Goal: Information Seeking & Learning: Learn about a topic

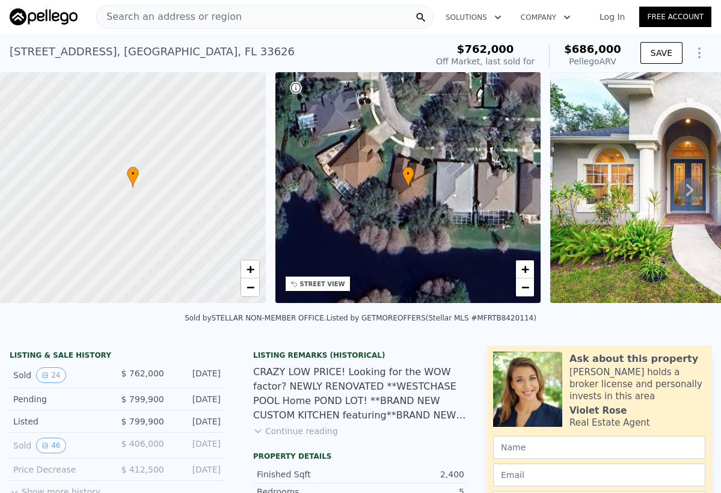
scroll to position [11, 0]
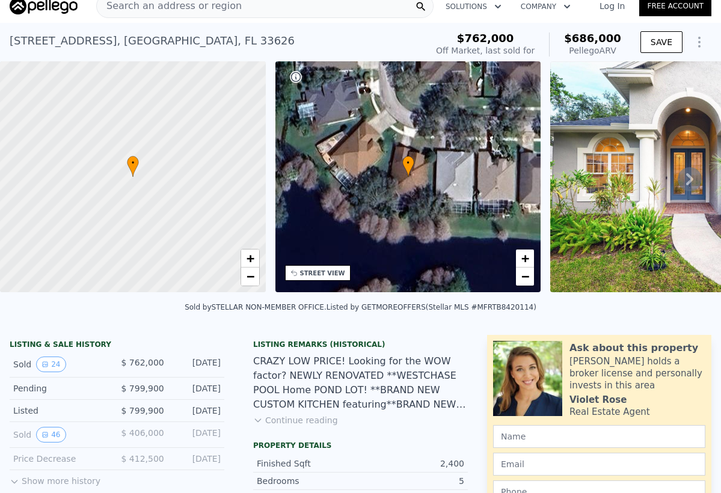
click at [684, 182] on icon at bounding box center [690, 179] width 24 height 24
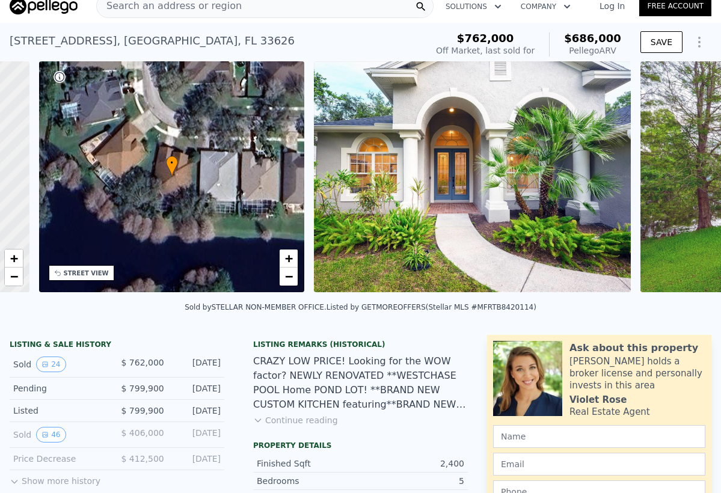
scroll to position [0, 280]
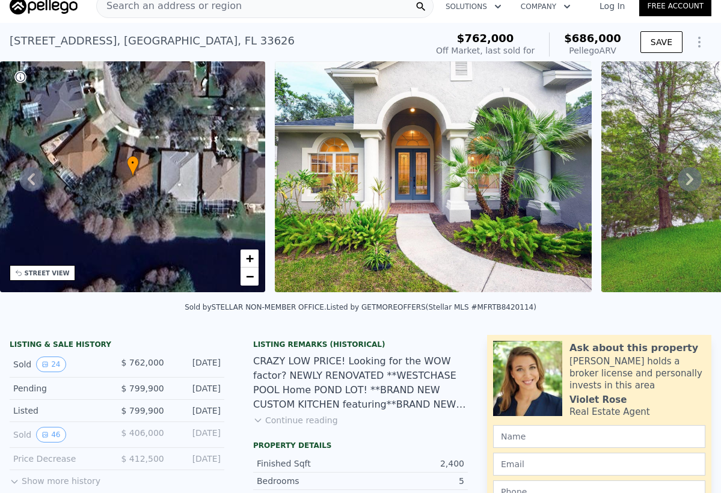
click at [684, 182] on icon at bounding box center [690, 179] width 24 height 24
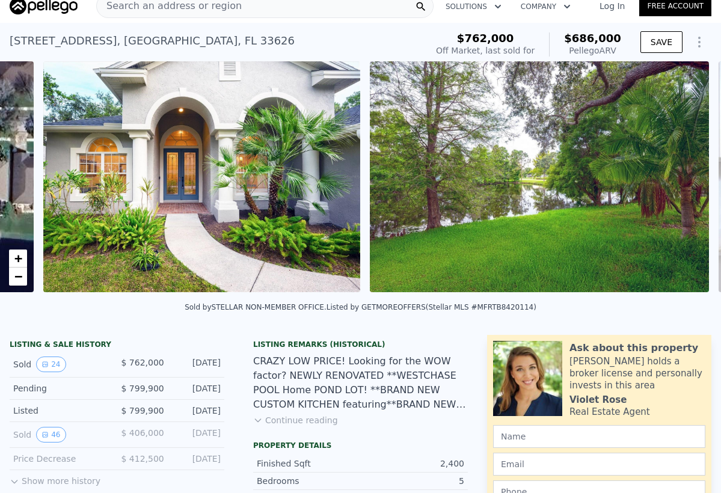
scroll to position [0, 550]
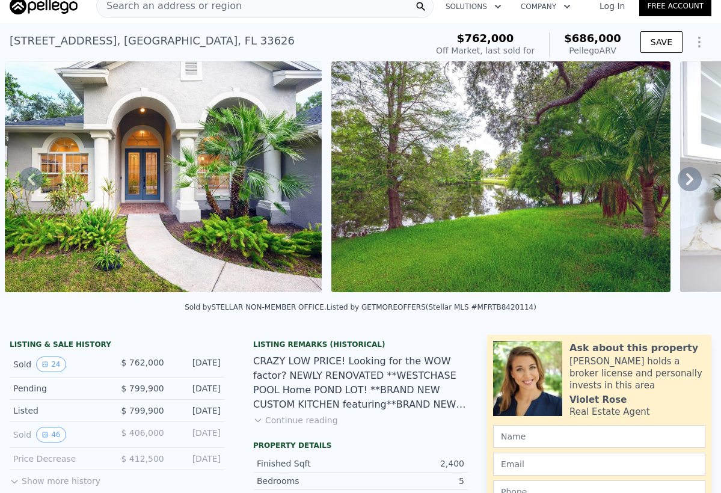
click at [682, 182] on icon at bounding box center [690, 179] width 24 height 24
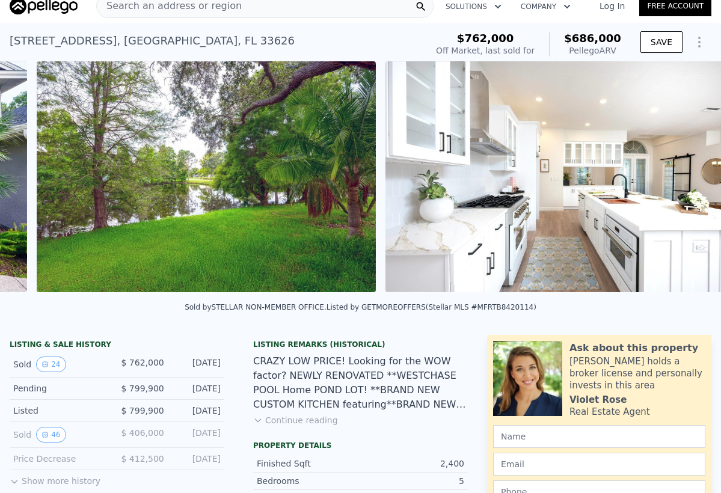
scroll to position [0, 877]
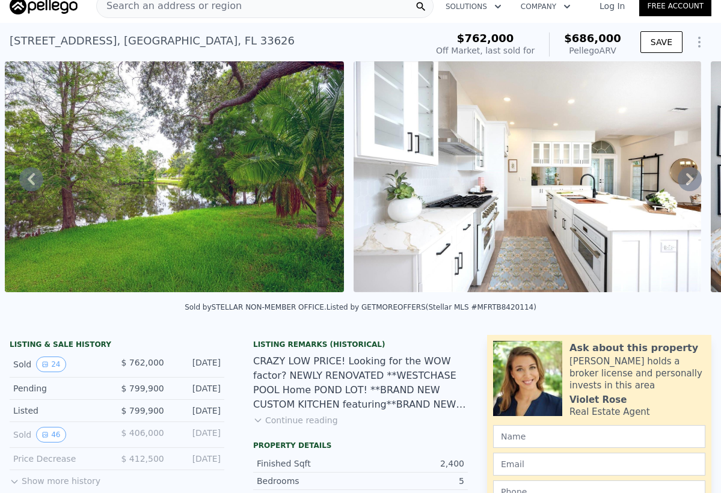
click at [682, 182] on icon at bounding box center [690, 179] width 24 height 24
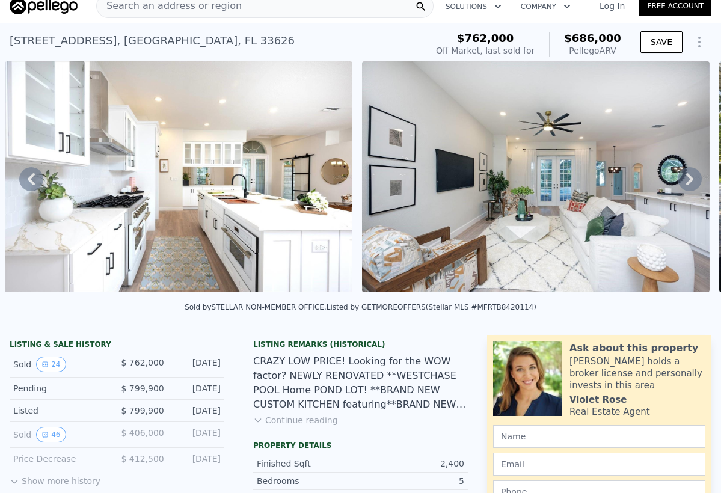
click at [682, 182] on icon at bounding box center [690, 179] width 24 height 24
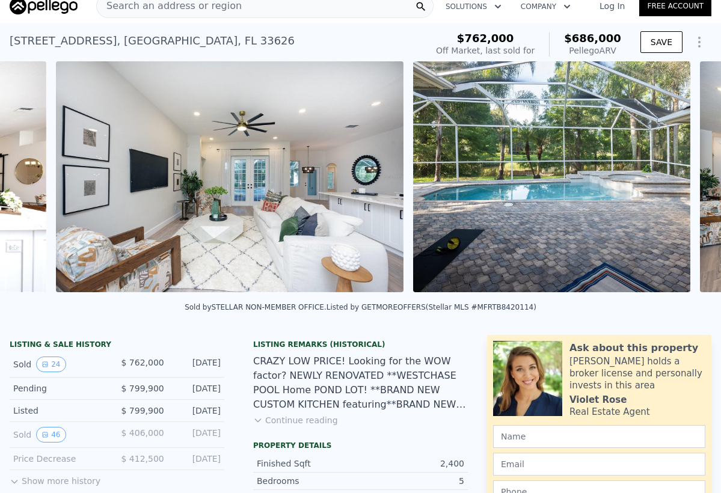
scroll to position [0, 1582]
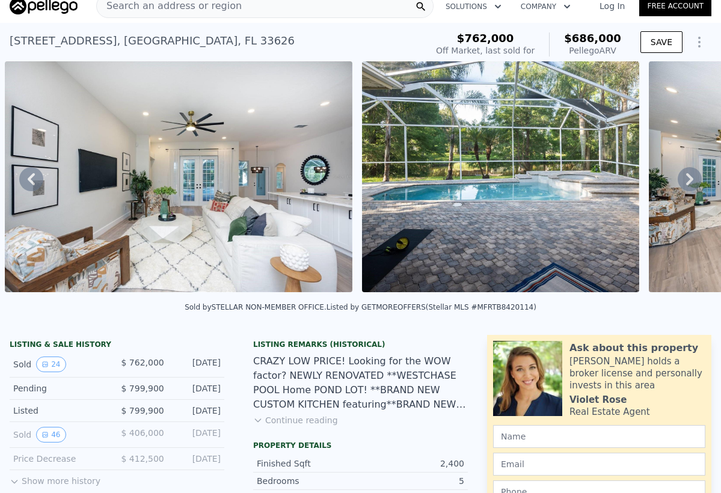
click at [682, 182] on icon at bounding box center [690, 179] width 24 height 24
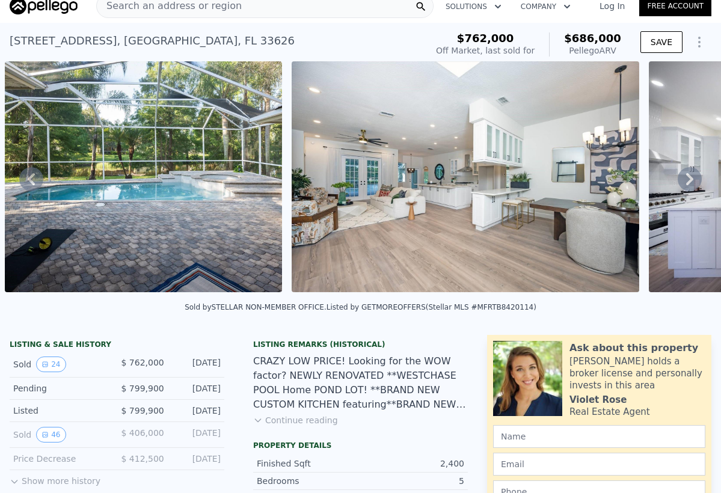
click at [682, 182] on icon at bounding box center [690, 179] width 24 height 24
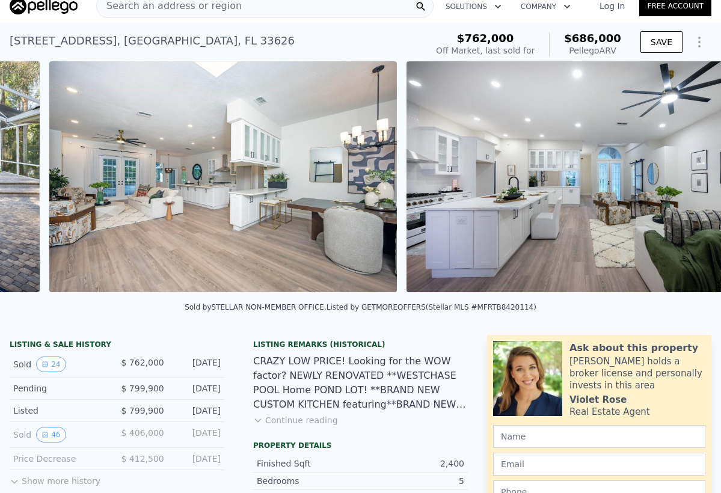
scroll to position [0, 2226]
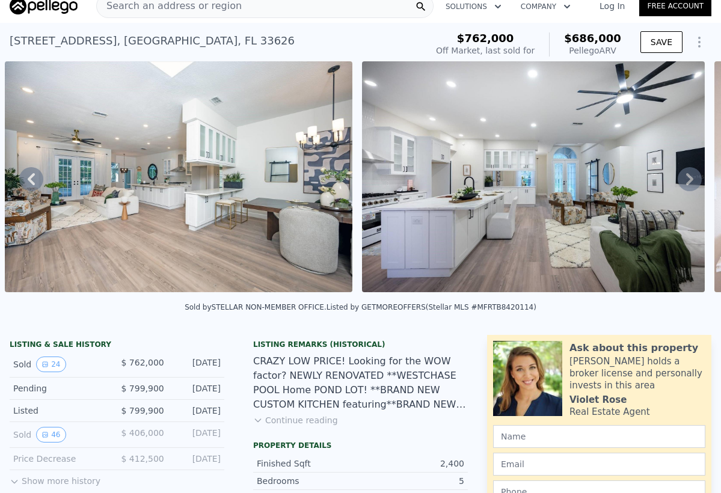
click at [683, 182] on icon at bounding box center [690, 179] width 24 height 24
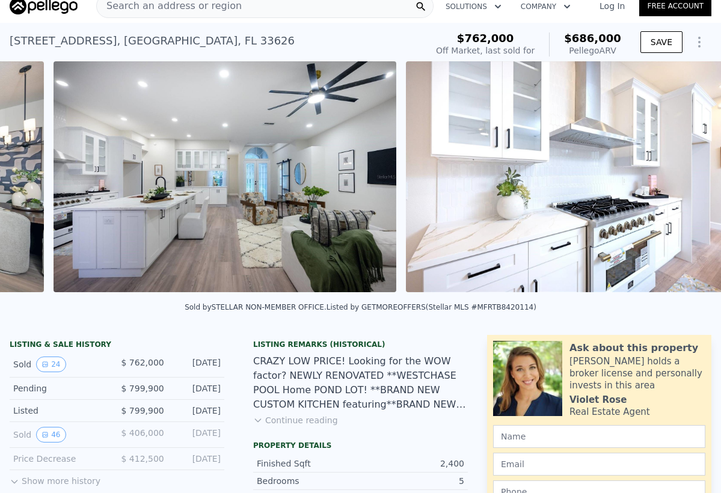
scroll to position [0, 2583]
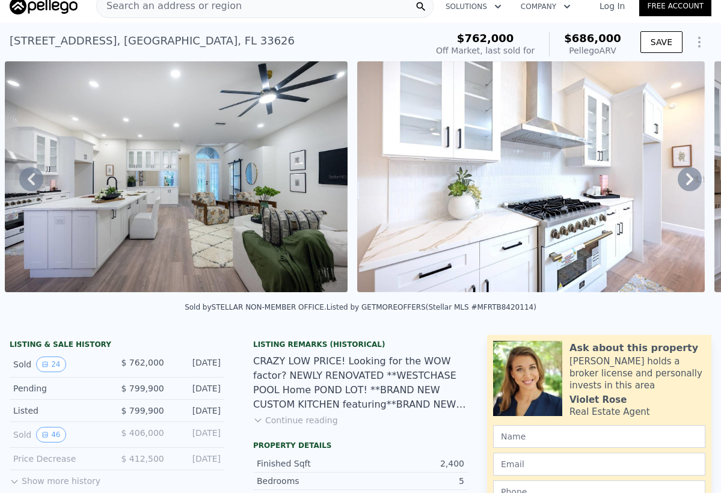
click at [683, 182] on icon at bounding box center [690, 179] width 24 height 24
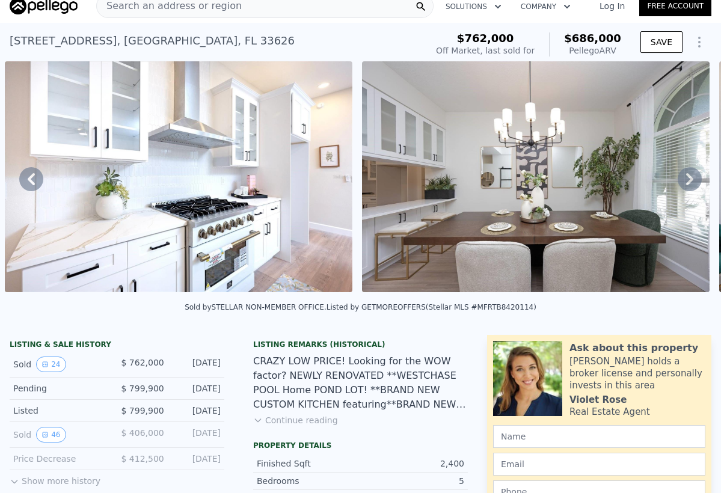
click at [683, 183] on icon at bounding box center [690, 179] width 24 height 24
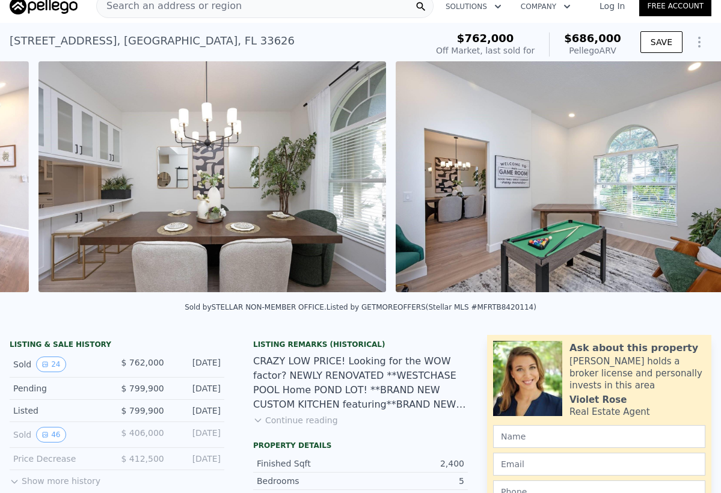
scroll to position [0, 3293]
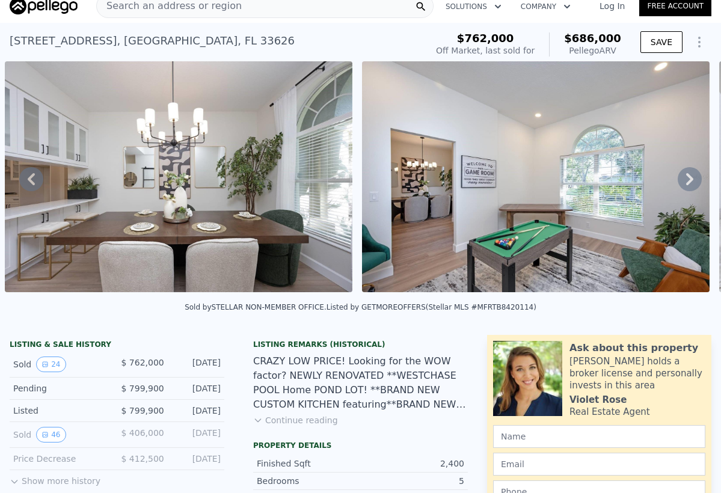
click at [683, 183] on icon at bounding box center [690, 179] width 24 height 24
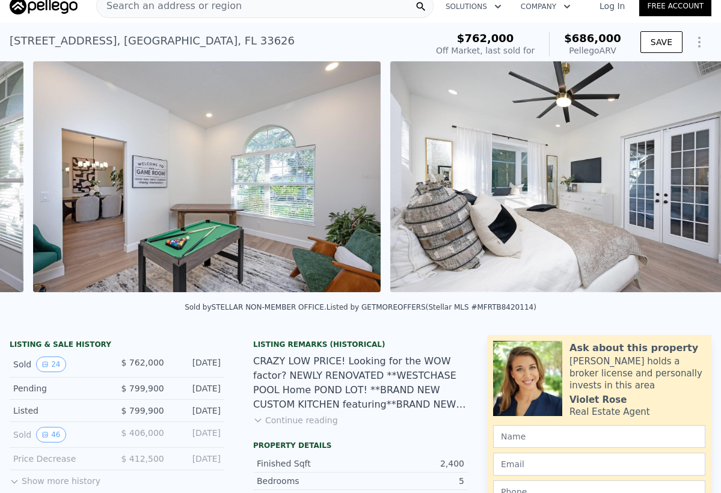
scroll to position [0, 3650]
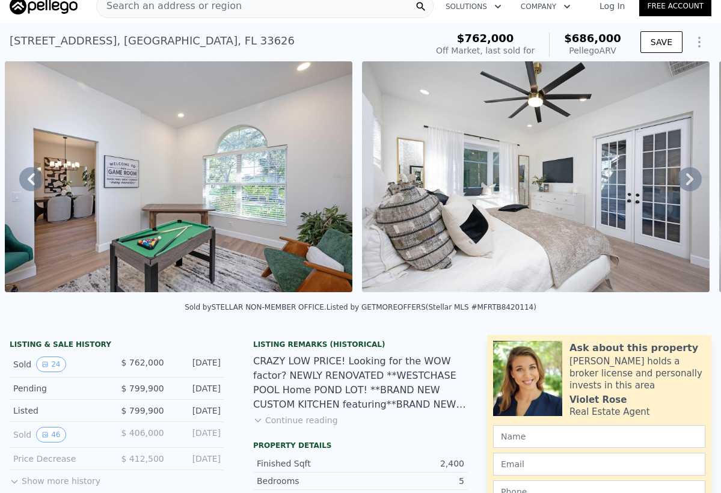
click at [684, 184] on icon at bounding box center [690, 179] width 24 height 24
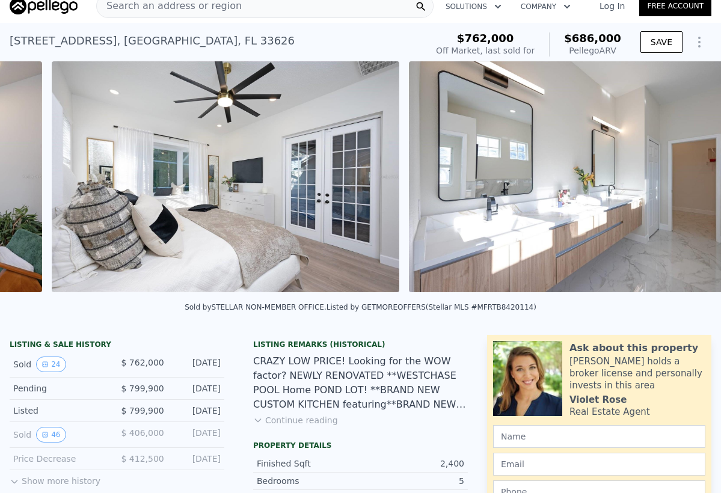
scroll to position [0, 4007]
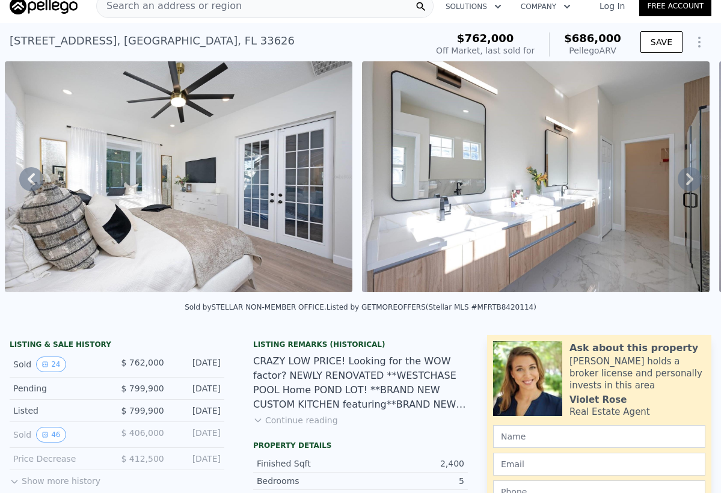
click at [684, 184] on icon at bounding box center [690, 179] width 24 height 24
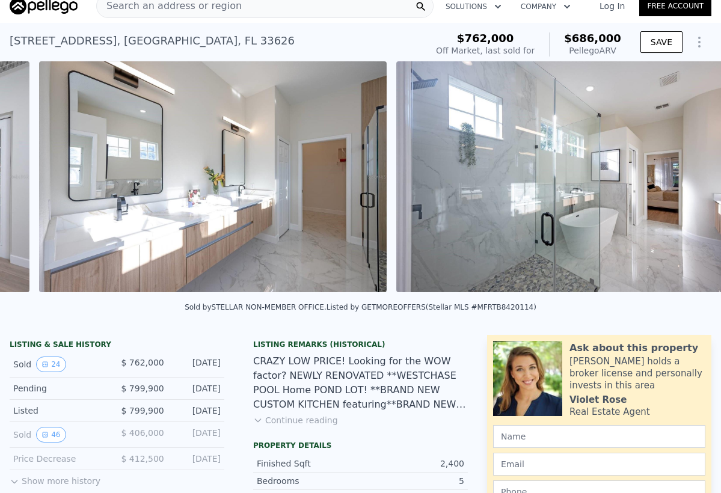
scroll to position [0, 4364]
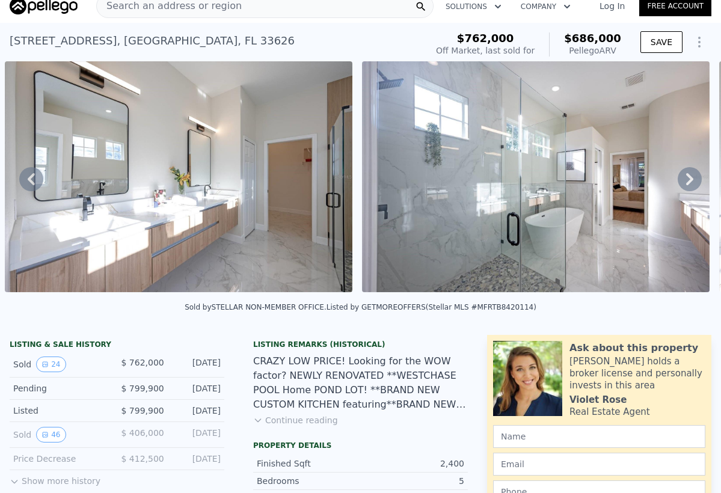
click at [684, 184] on icon at bounding box center [690, 179] width 24 height 24
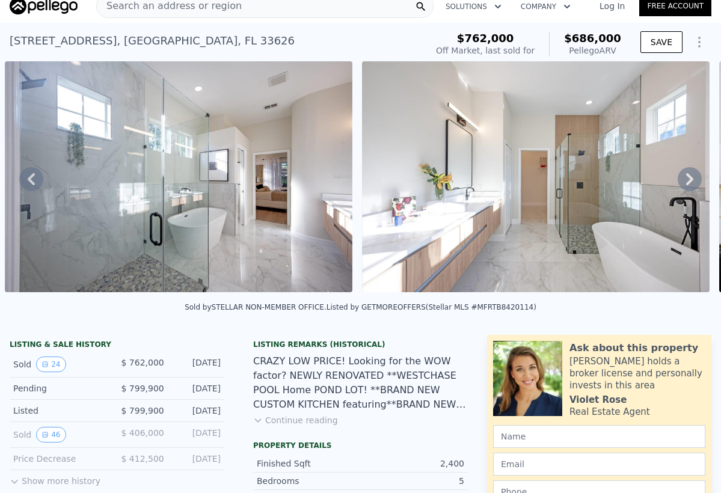
click at [684, 184] on icon at bounding box center [690, 179] width 24 height 24
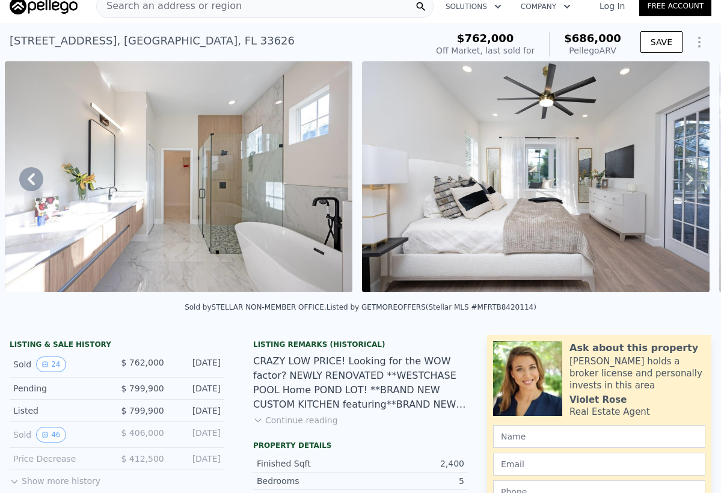
click at [684, 184] on icon at bounding box center [690, 179] width 24 height 24
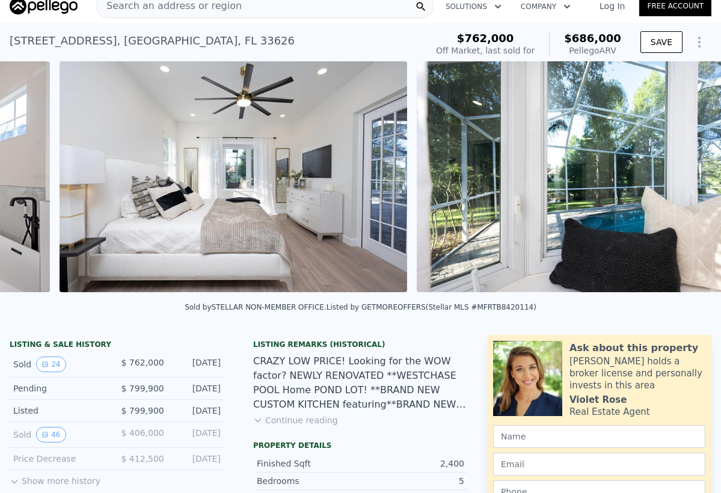
scroll to position [0, 5436]
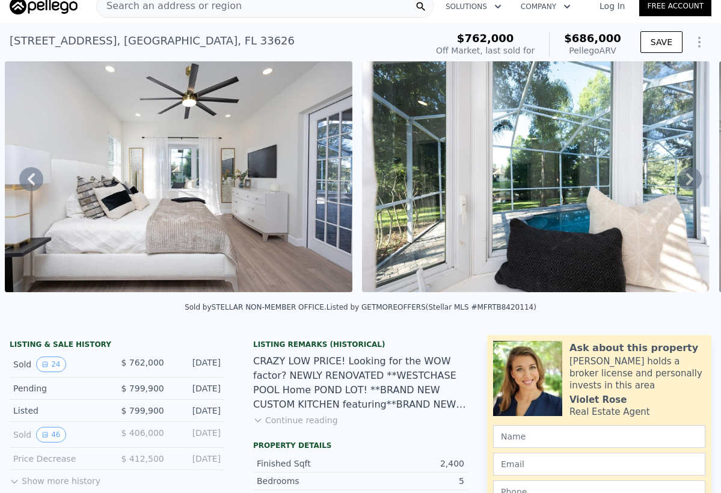
click at [684, 184] on icon at bounding box center [690, 179] width 24 height 24
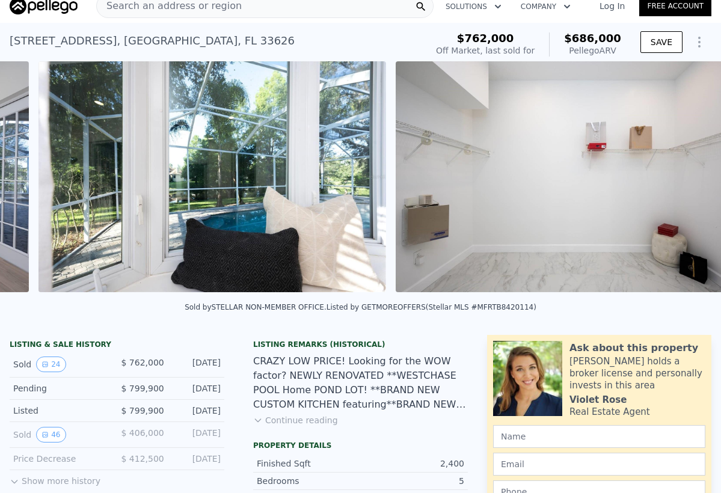
scroll to position [0, 5793]
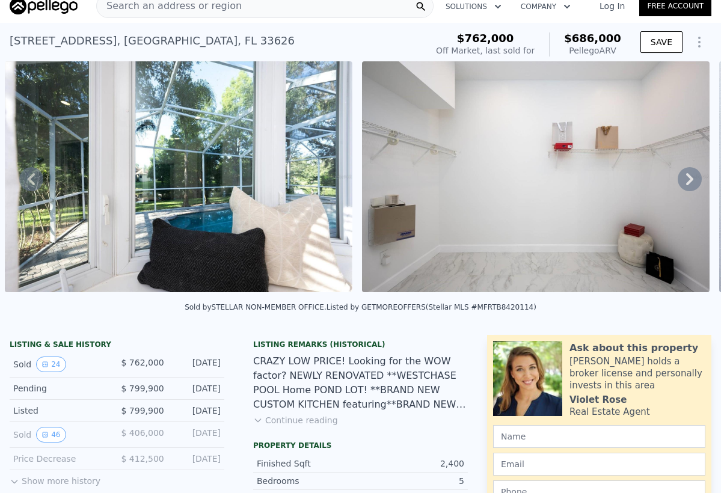
click at [684, 184] on icon at bounding box center [690, 179] width 24 height 24
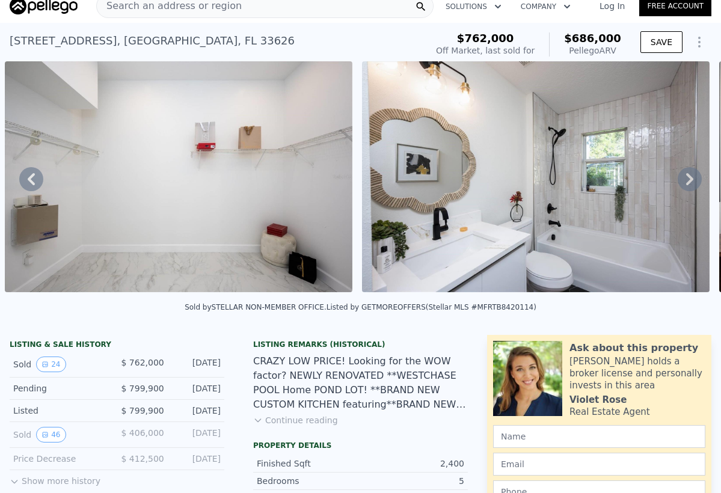
click at [684, 184] on icon at bounding box center [690, 179] width 24 height 24
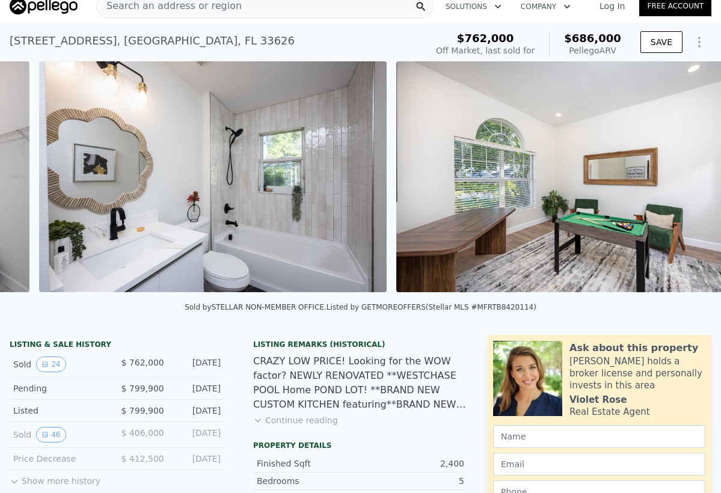
scroll to position [0, 6507]
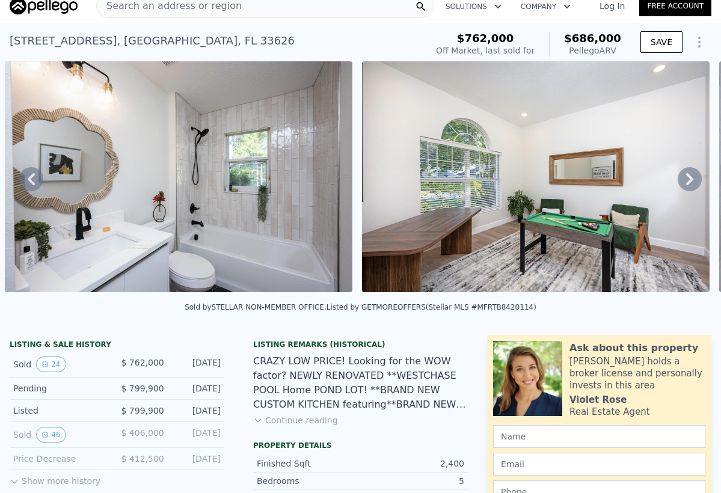
click at [684, 184] on icon at bounding box center [690, 179] width 24 height 24
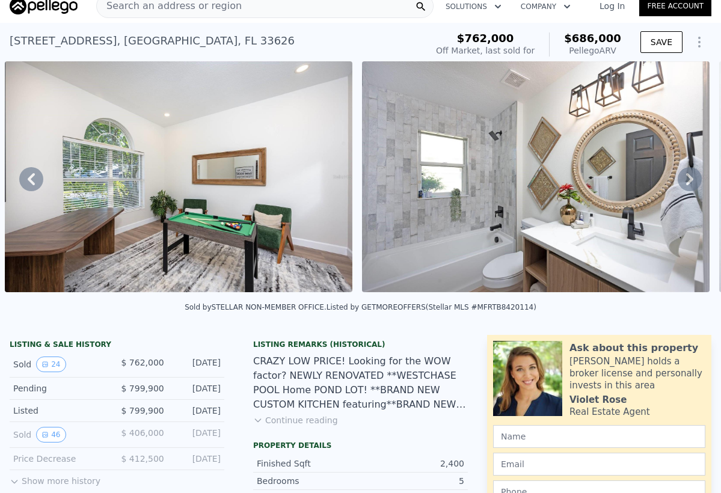
click at [684, 184] on icon at bounding box center [690, 179] width 24 height 24
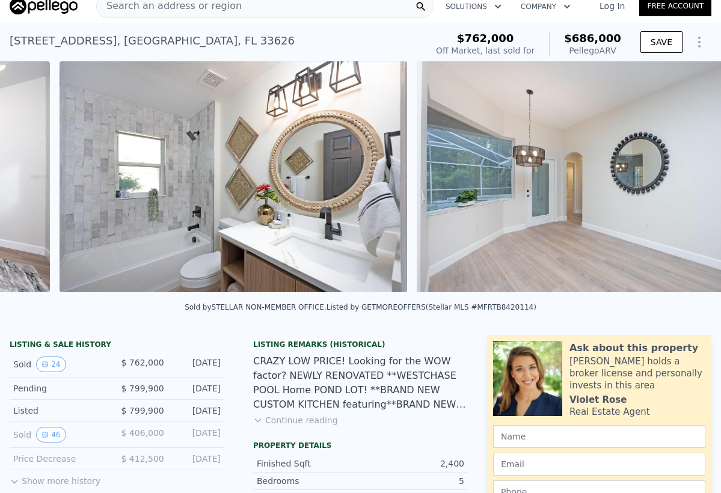
scroll to position [0, 7221]
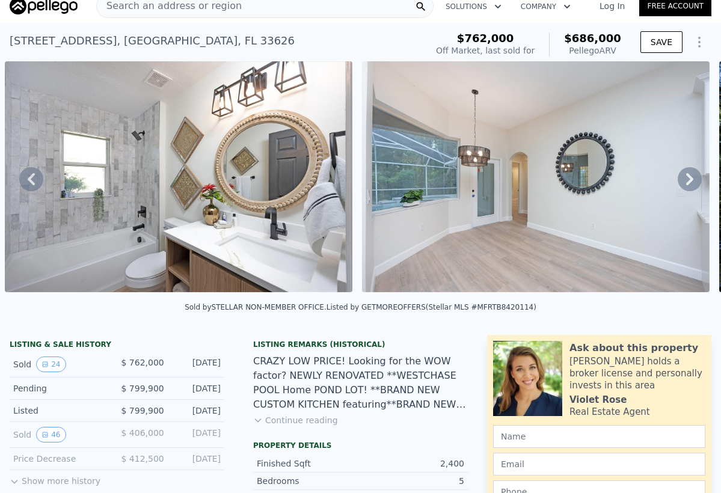
click at [684, 184] on icon at bounding box center [690, 179] width 24 height 24
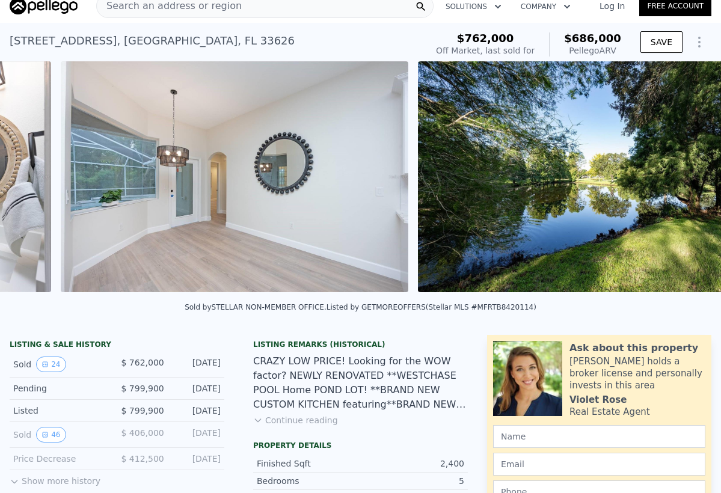
scroll to position [0, 7578]
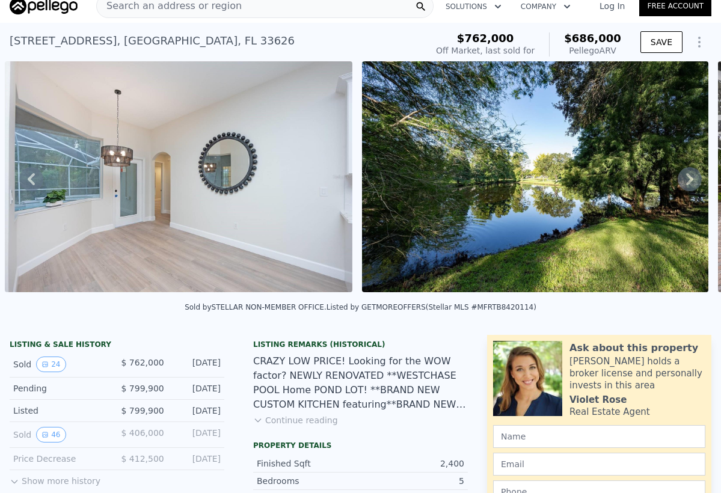
click at [684, 184] on icon at bounding box center [690, 179] width 24 height 24
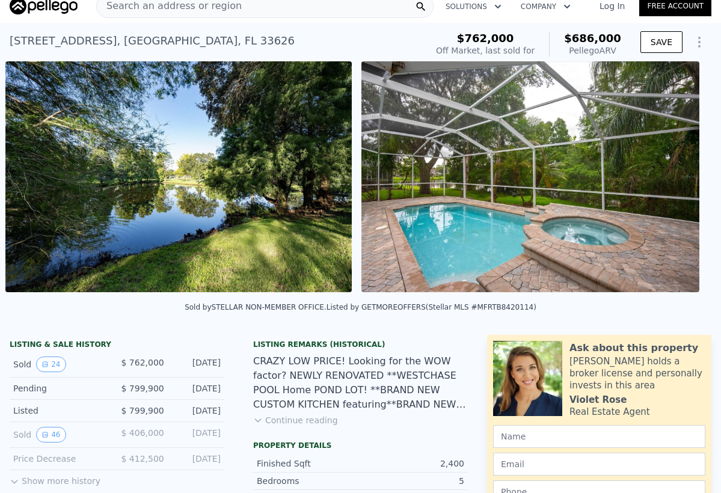
scroll to position [0, 7936]
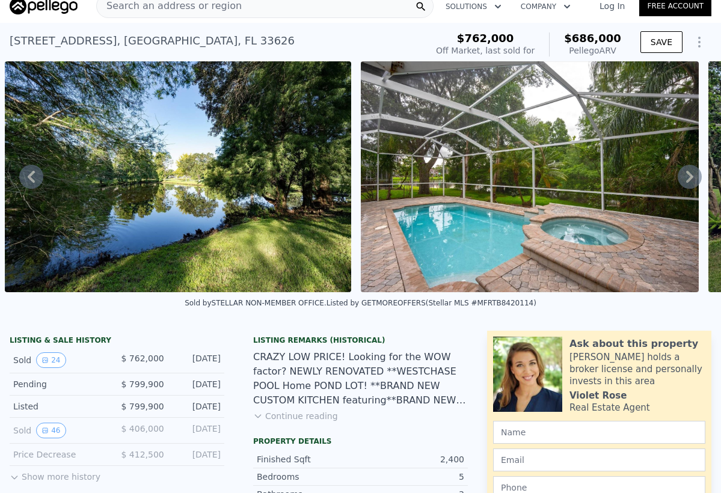
click at [684, 184] on icon at bounding box center [690, 177] width 24 height 24
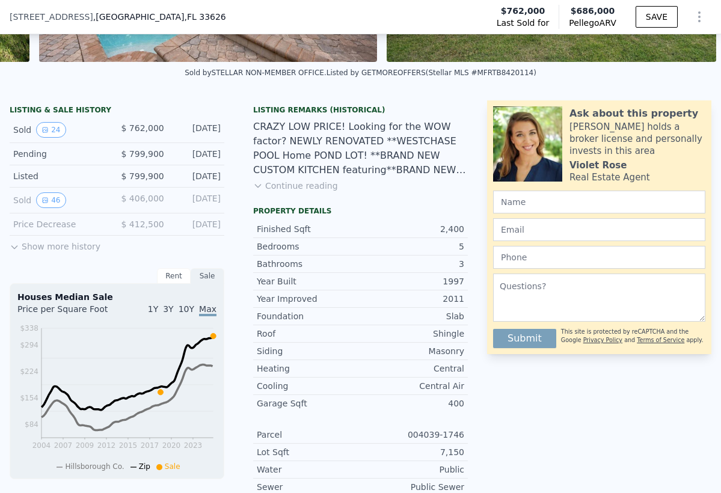
scroll to position [239, 0]
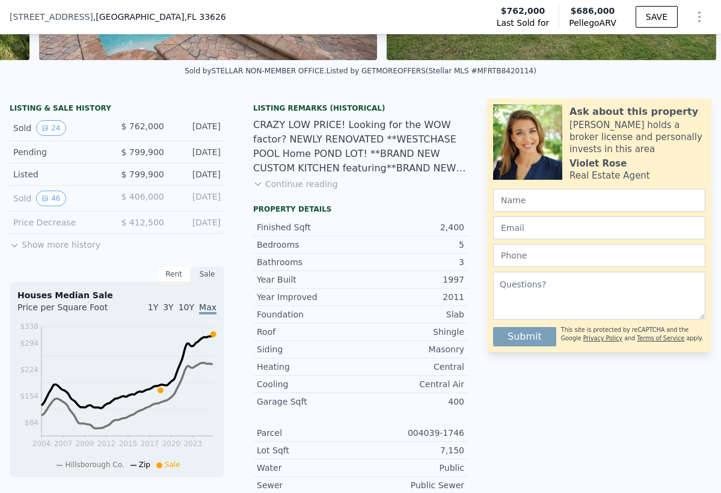
click at [56, 243] on button "Show more history" at bounding box center [55, 242] width 91 height 17
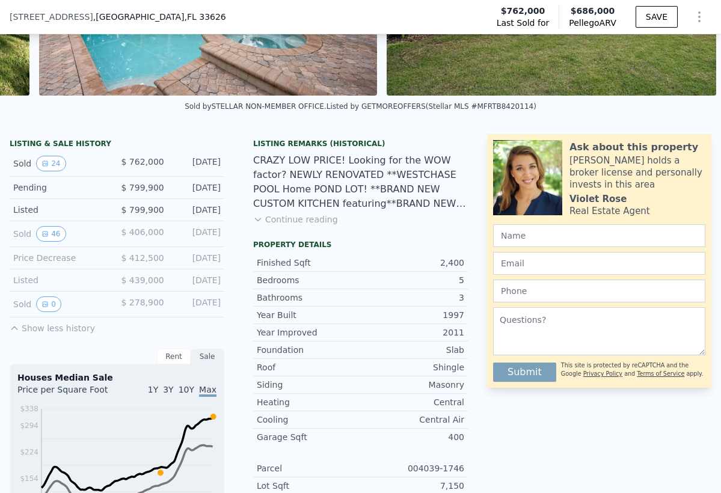
scroll to position [207, 0]
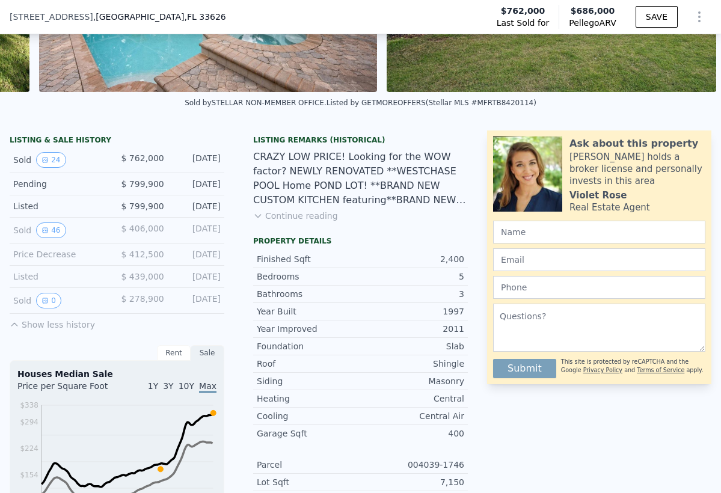
click at [317, 218] on button "Continue reading" at bounding box center [295, 216] width 85 height 12
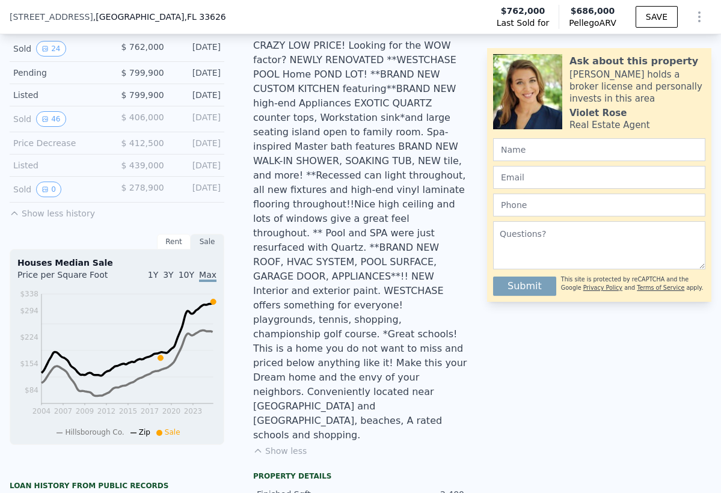
scroll to position [345, 0]
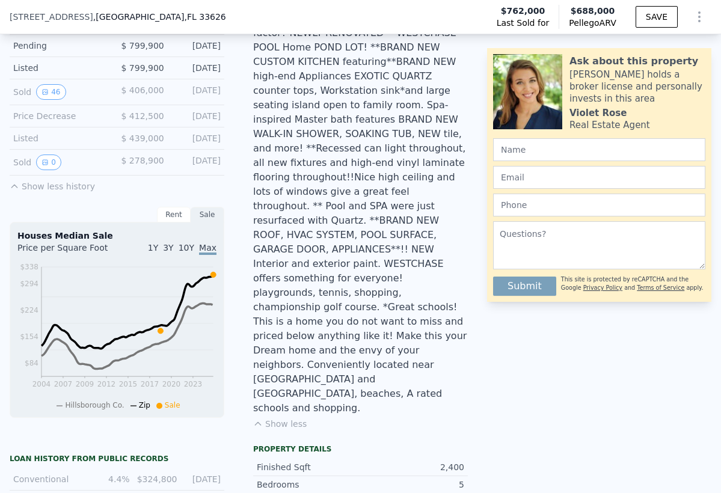
type input "$ 688,000"
type input "-$ 160,143"
click at [49, 91] on button "46" at bounding box center [50, 92] width 29 height 16
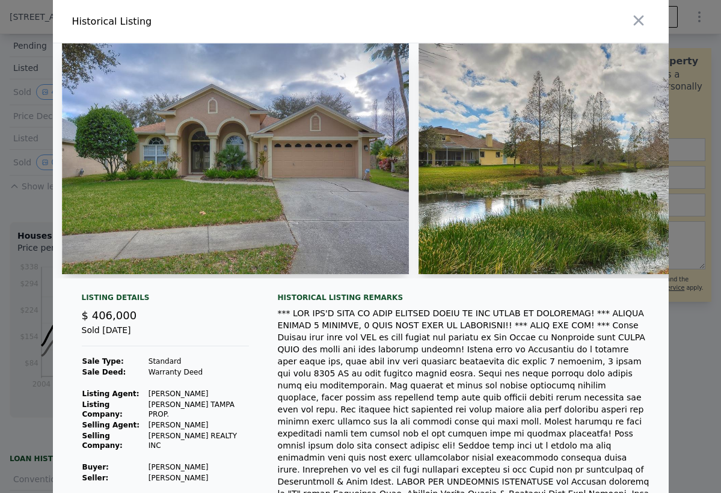
scroll to position [0, 0]
click at [637, 24] on icon "button" at bounding box center [638, 20] width 17 height 17
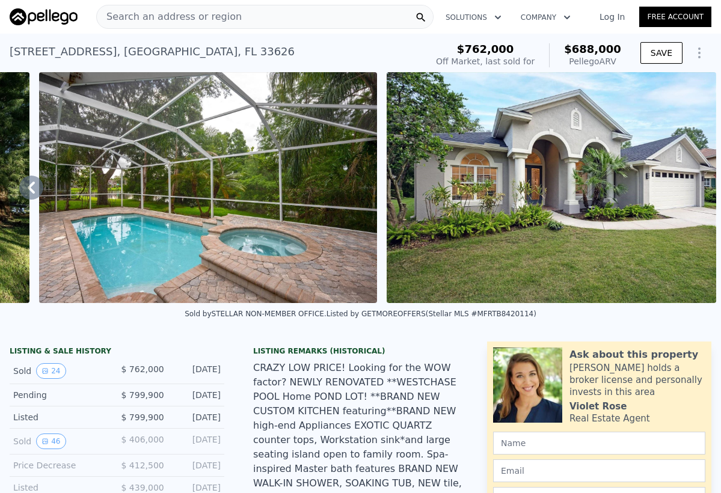
click at [37, 185] on icon at bounding box center [31, 188] width 24 height 24
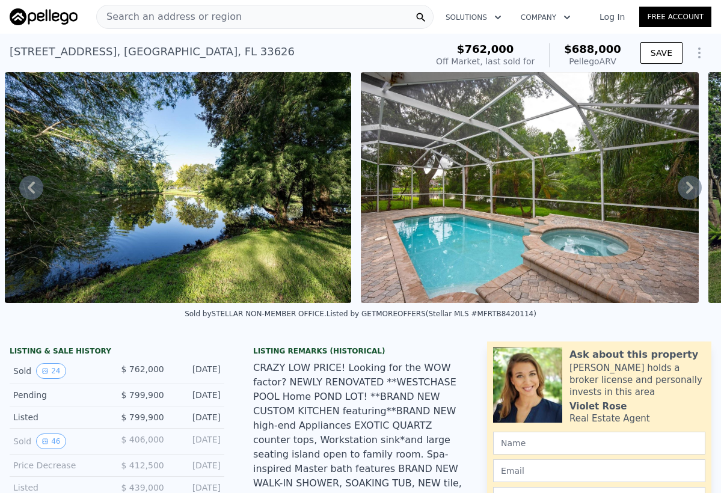
click at [37, 185] on div "• + − • + − STREET VIEW Loading... SATELLITE VIEW" at bounding box center [360, 187] width 721 height 231
click at [37, 185] on icon at bounding box center [31, 188] width 24 height 24
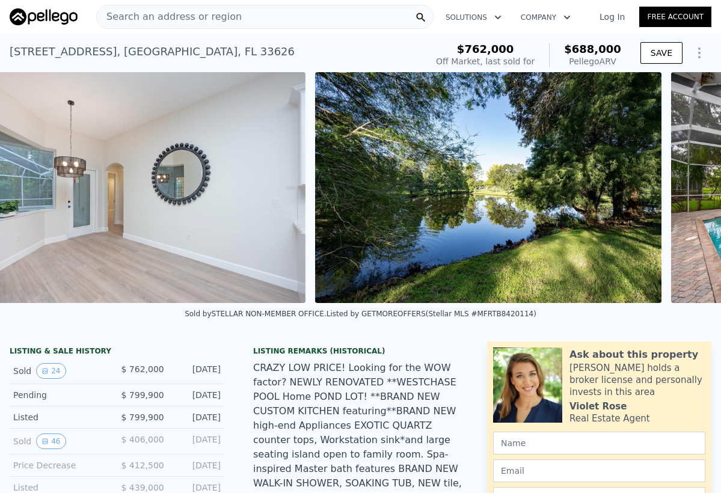
scroll to position [0, 7578]
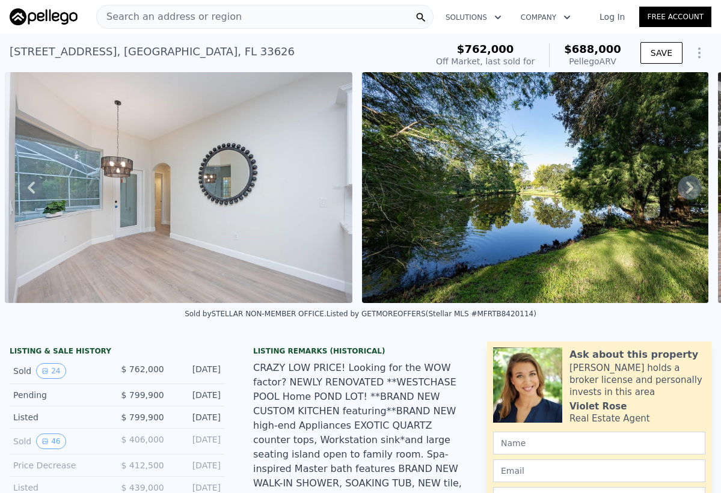
click at [29, 189] on icon at bounding box center [31, 188] width 24 height 24
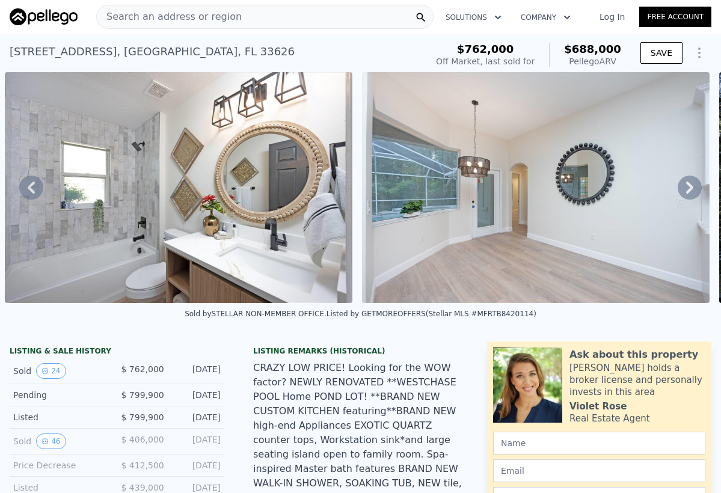
click at [31, 190] on icon at bounding box center [31, 188] width 7 height 12
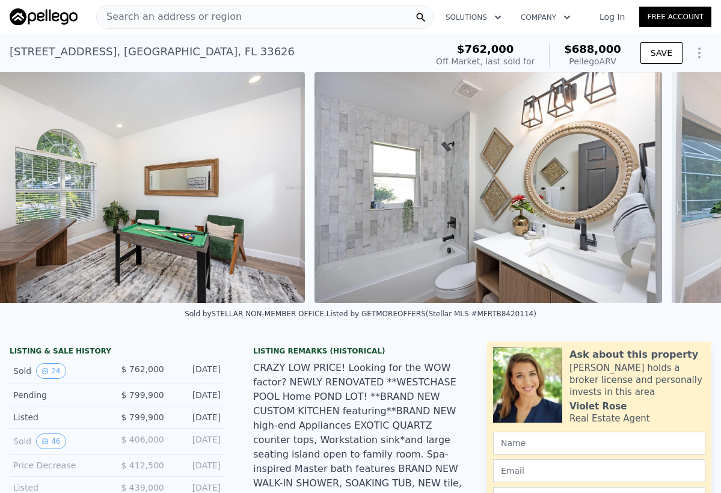
scroll to position [0, 6864]
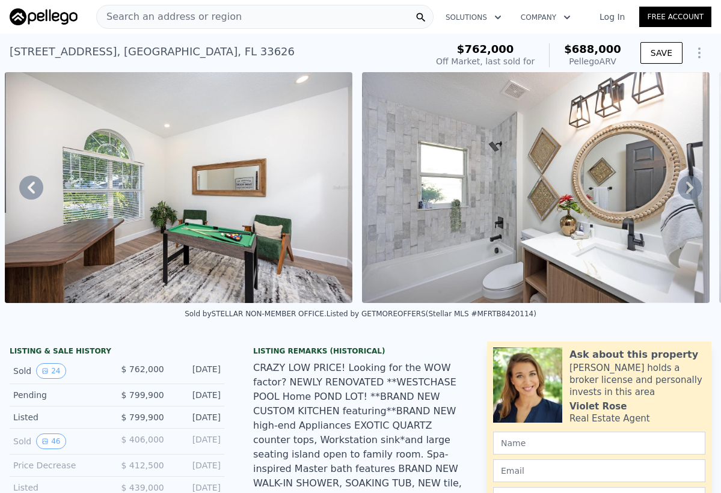
click at [31, 190] on icon at bounding box center [31, 188] width 7 height 12
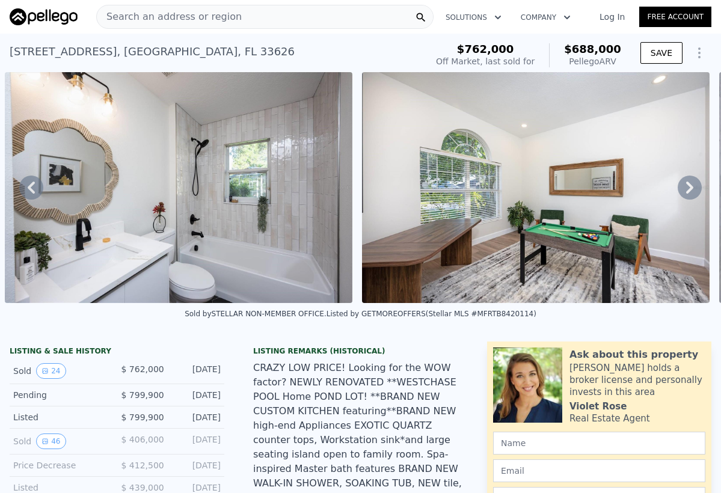
click at [31, 190] on icon at bounding box center [31, 188] width 7 height 12
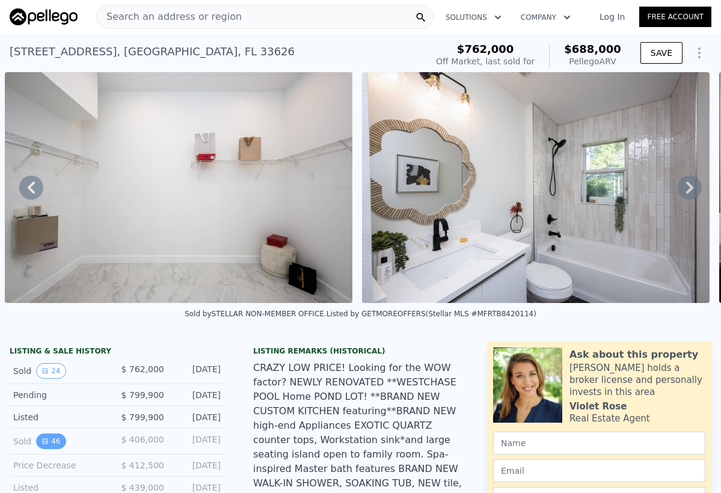
click at [62, 436] on button "46" at bounding box center [50, 441] width 29 height 16
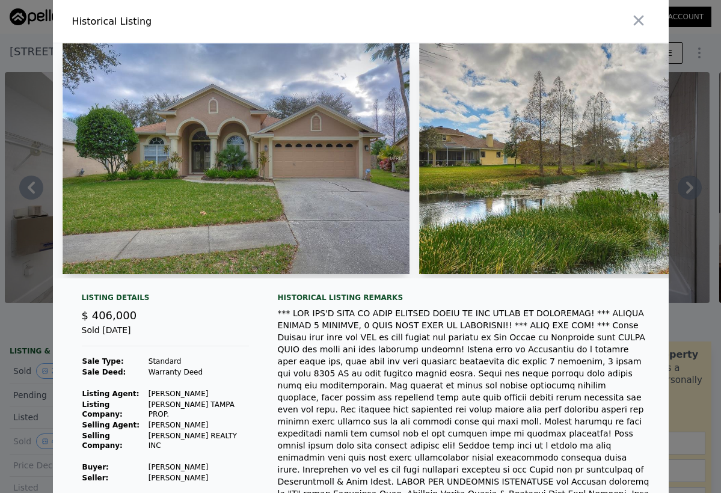
click at [597, 161] on img at bounding box center [592, 158] width 347 height 231
click at [632, 18] on icon "button" at bounding box center [638, 20] width 17 height 17
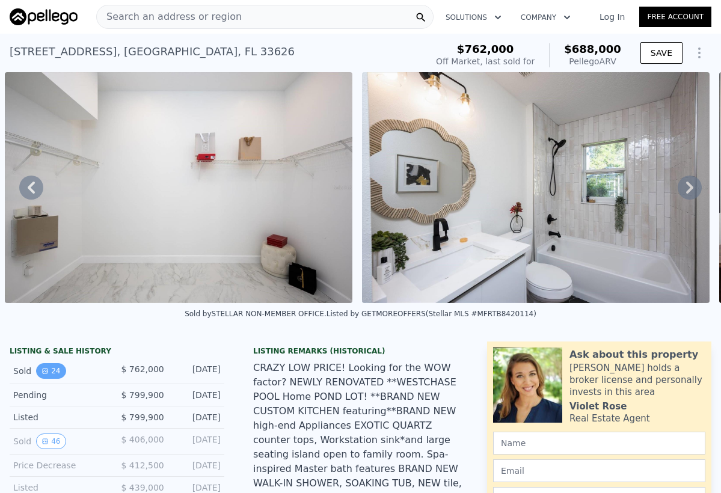
click at [53, 370] on button "24" at bounding box center [50, 371] width 29 height 16
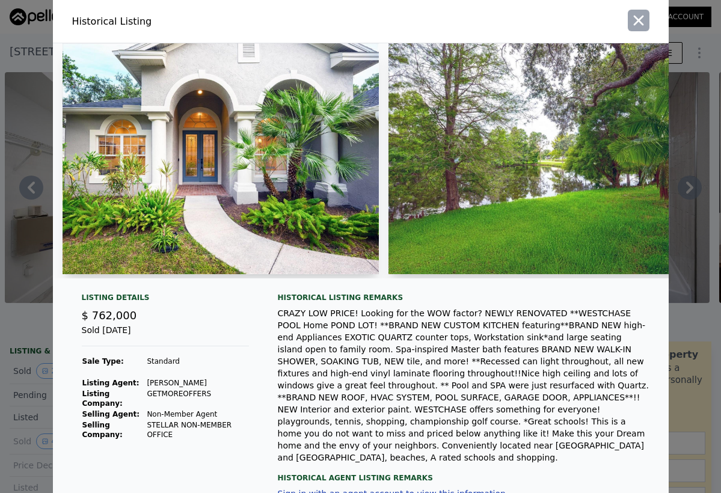
click at [643, 20] on icon "button" at bounding box center [638, 20] width 17 height 17
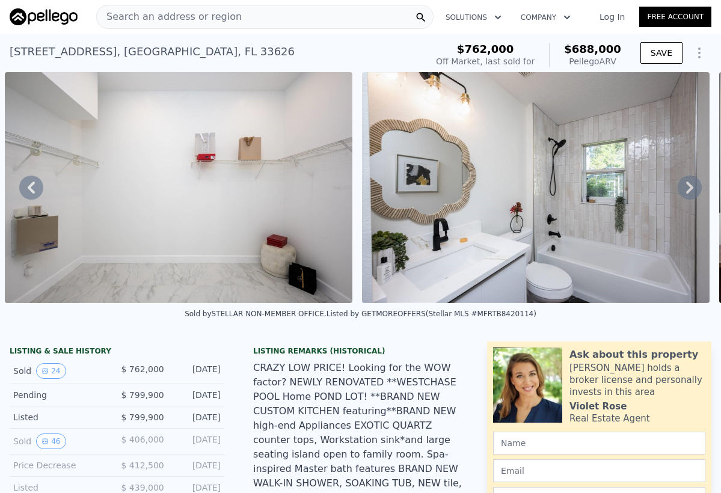
click at [315, 11] on div "Search an address or region" at bounding box center [264, 17] width 337 height 24
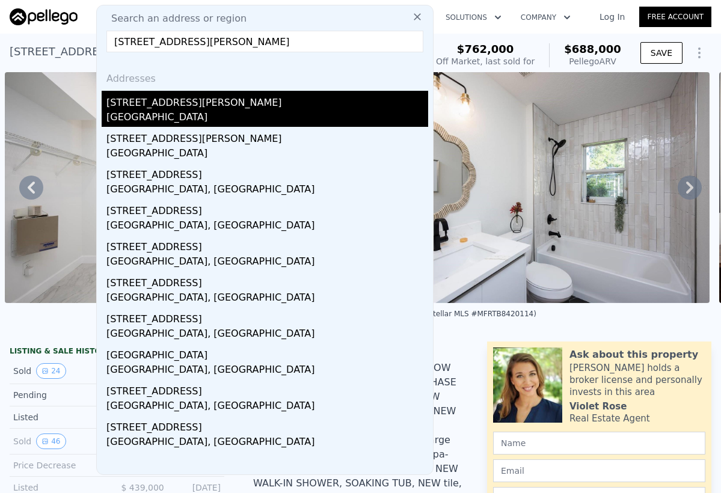
type input "[STREET_ADDRESS][PERSON_NAME]"
click at [136, 111] on div "[GEOGRAPHIC_DATA]" at bounding box center [267, 118] width 322 height 17
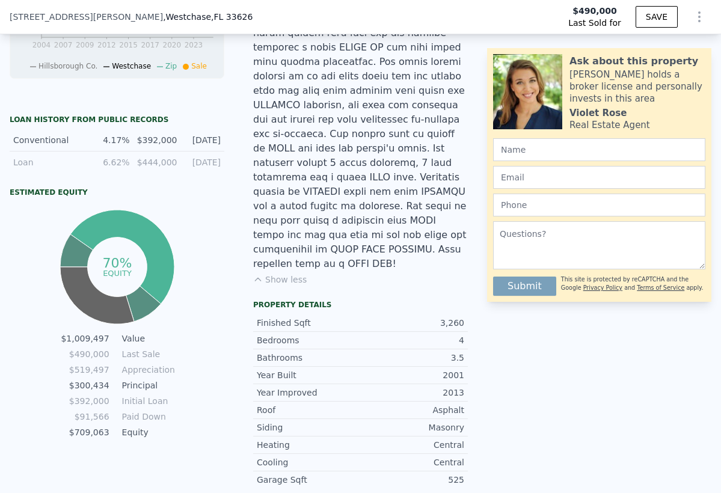
scroll to position [639, 0]
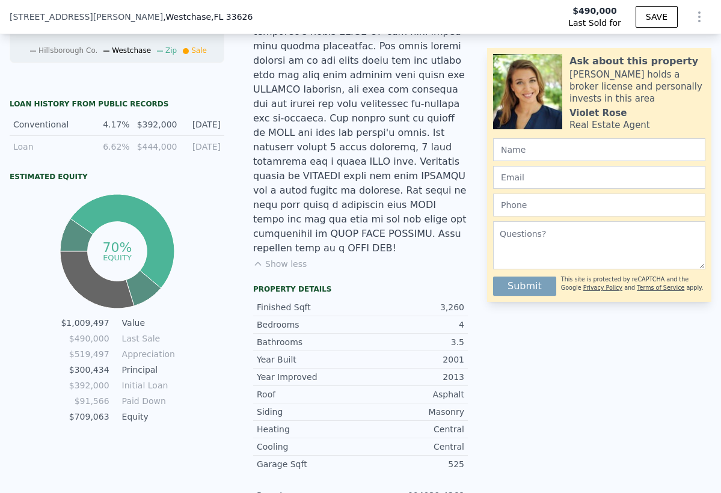
type input "$ 1,090,000"
type input "$ 494,487"
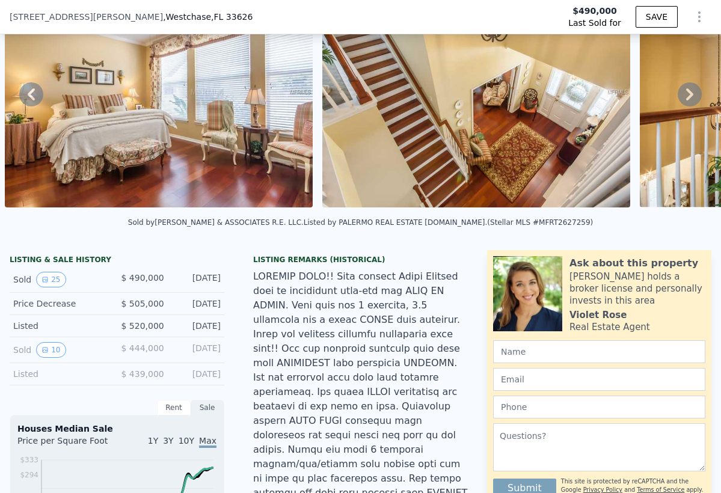
scroll to position [90, 0]
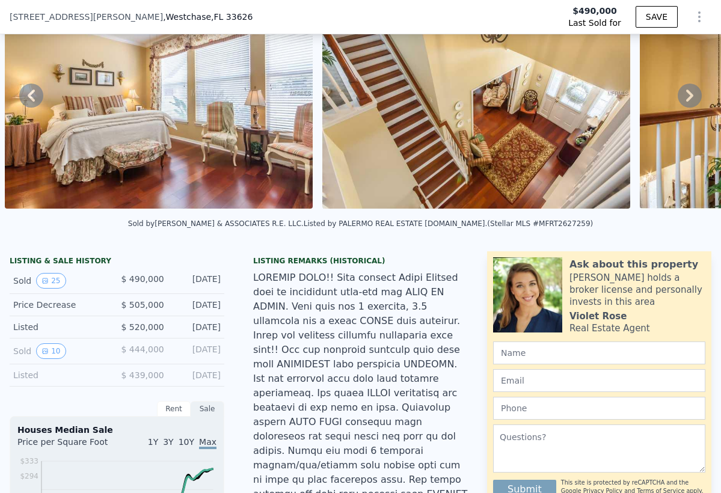
click at [691, 93] on icon at bounding box center [689, 96] width 7 height 12
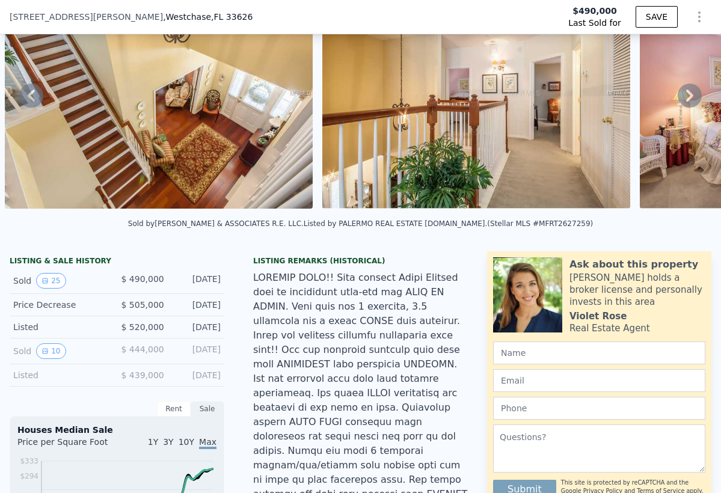
click at [691, 93] on icon at bounding box center [689, 96] width 7 height 12
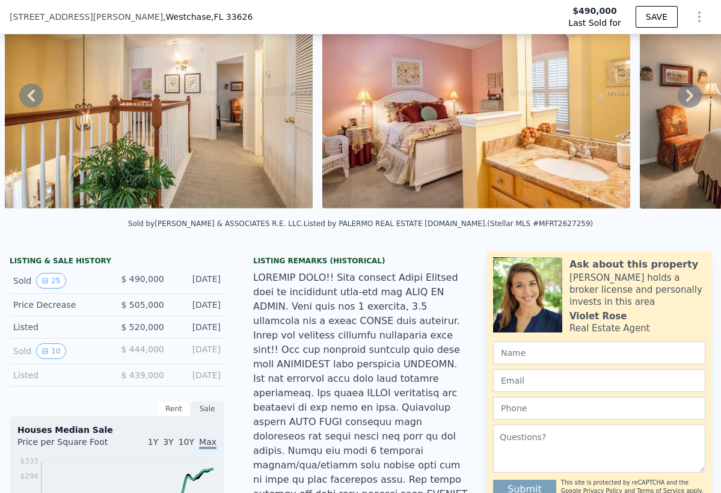
click at [691, 93] on icon at bounding box center [689, 96] width 7 height 12
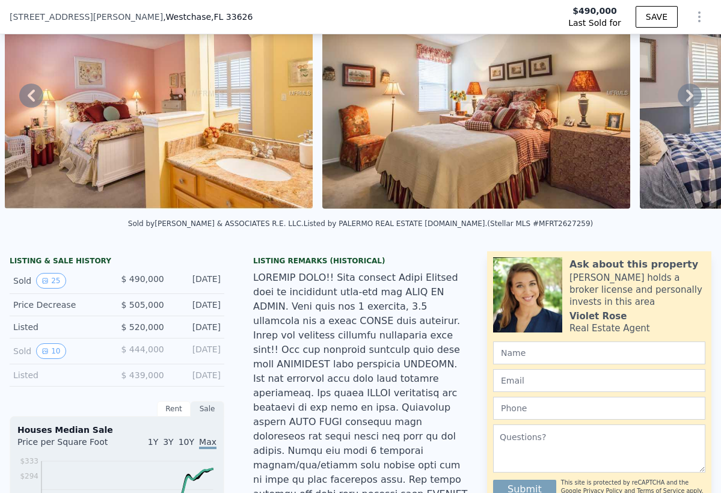
click at [691, 93] on icon at bounding box center [689, 96] width 7 height 12
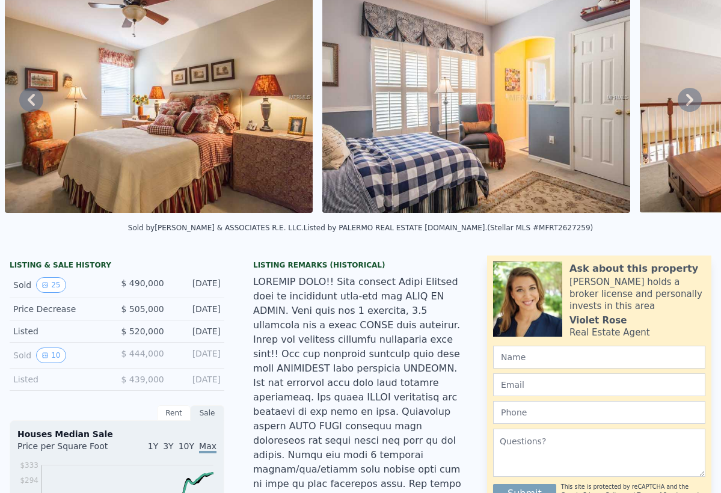
scroll to position [0, 0]
